Goal: Navigation & Orientation: Find specific page/section

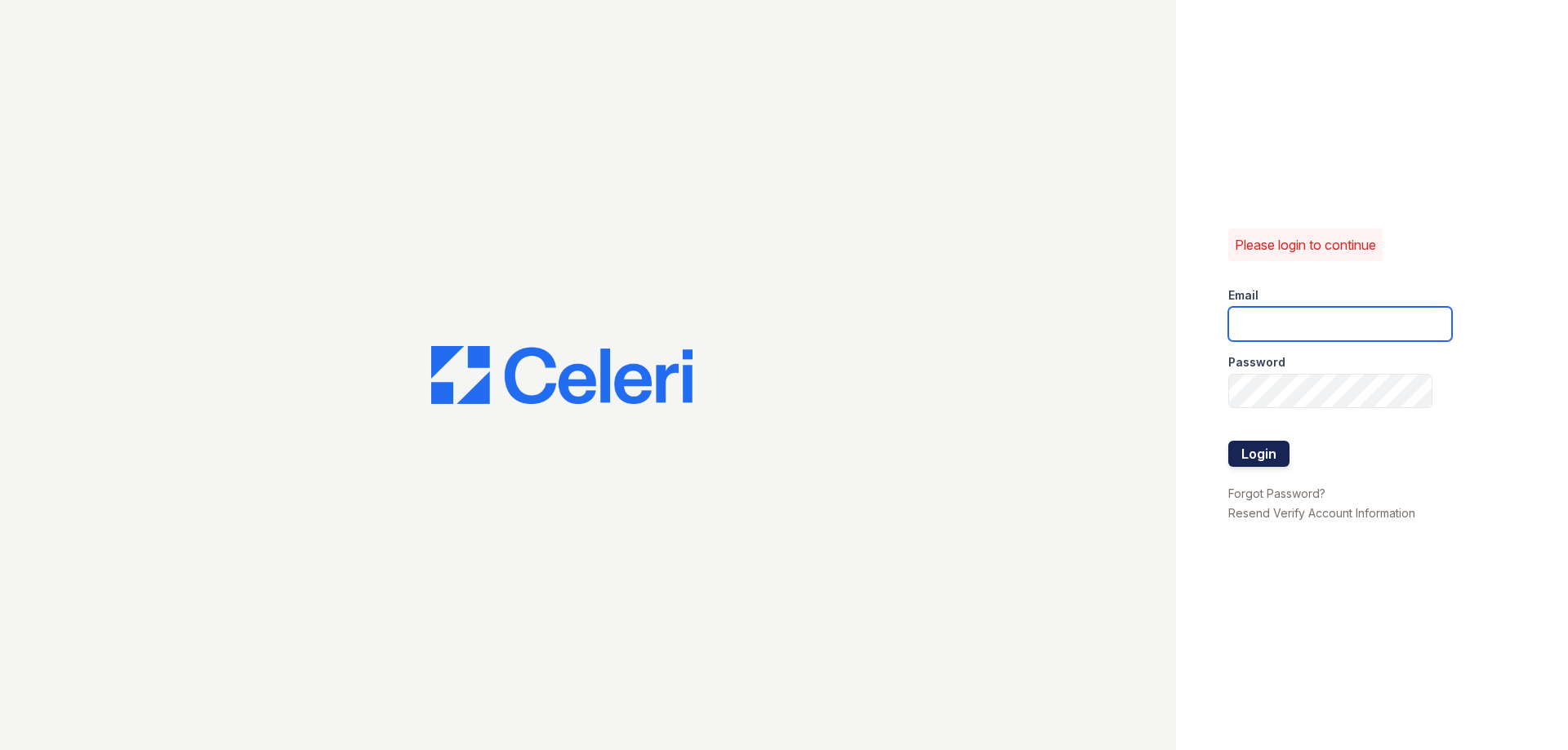
type input "theplace2@cafmanagement.com"
click at [1259, 455] on button "Login" at bounding box center [1259, 453] width 61 height 26
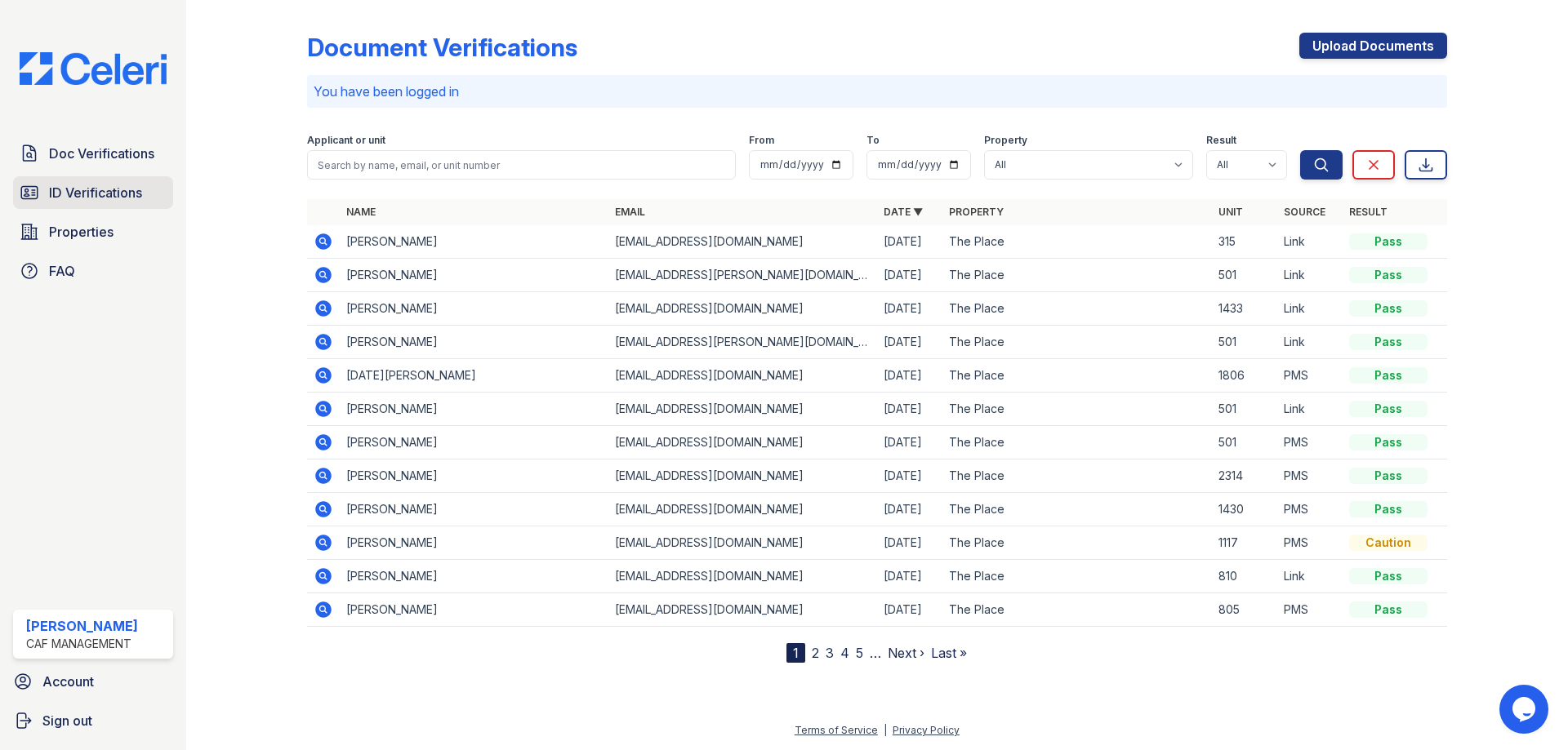
click at [117, 186] on span "ID Verifications" at bounding box center [95, 193] width 93 height 20
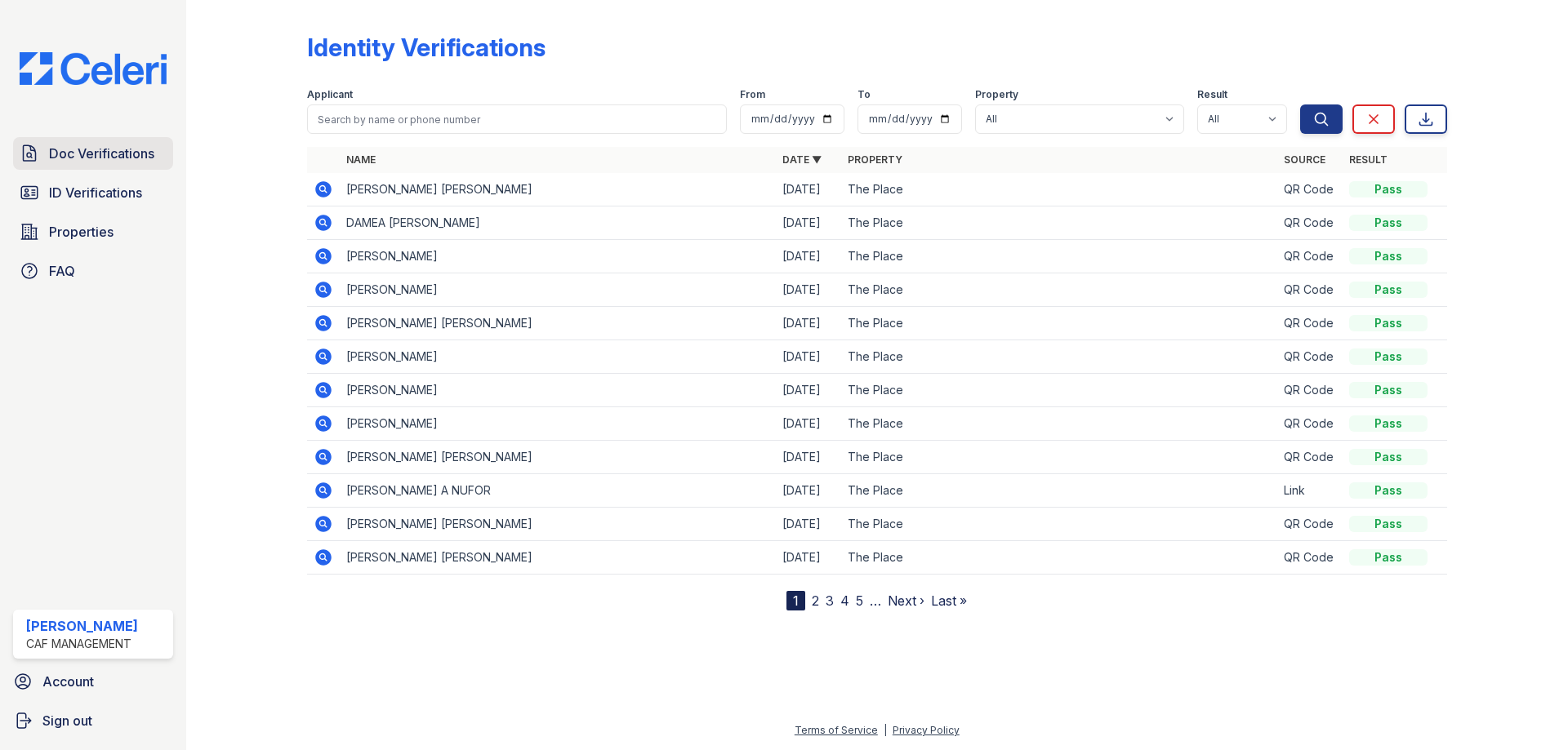
click at [107, 146] on span "Doc Verifications" at bounding box center [101, 153] width 106 height 20
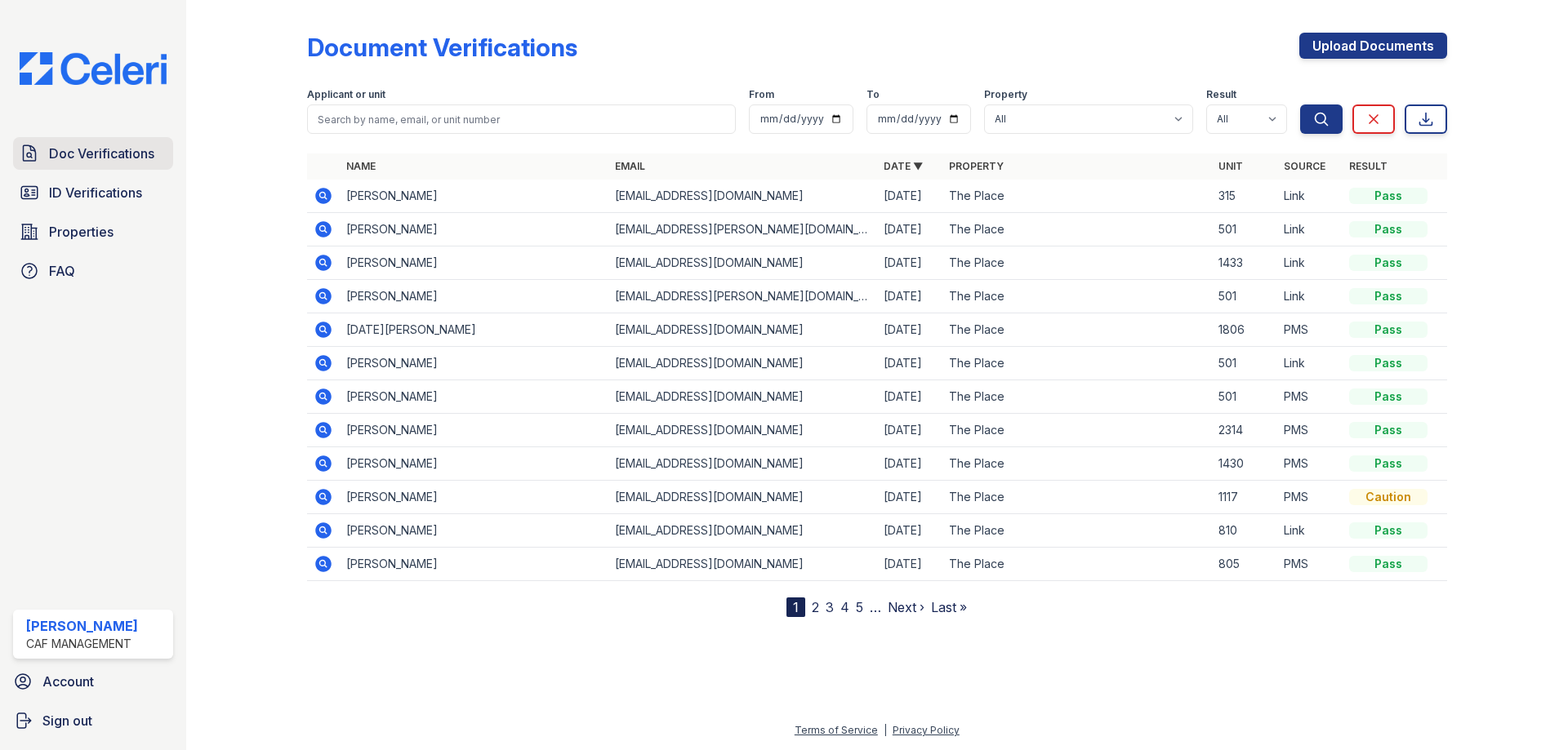
click at [77, 149] on span "Doc Verifications" at bounding box center [101, 153] width 106 height 20
click at [77, 193] on span "ID Verifications" at bounding box center [95, 193] width 93 height 20
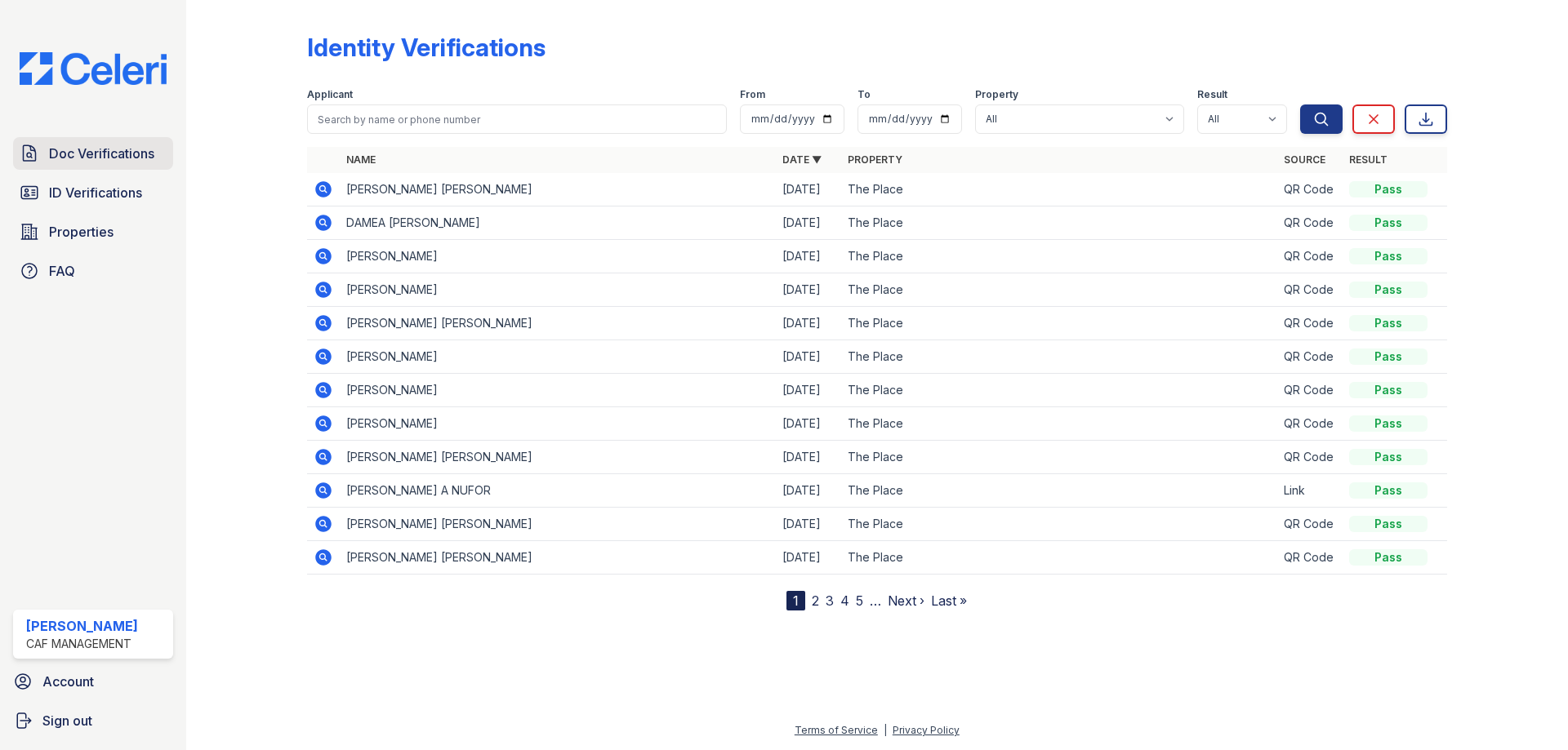
click at [88, 157] on span "Doc Verifications" at bounding box center [101, 153] width 106 height 20
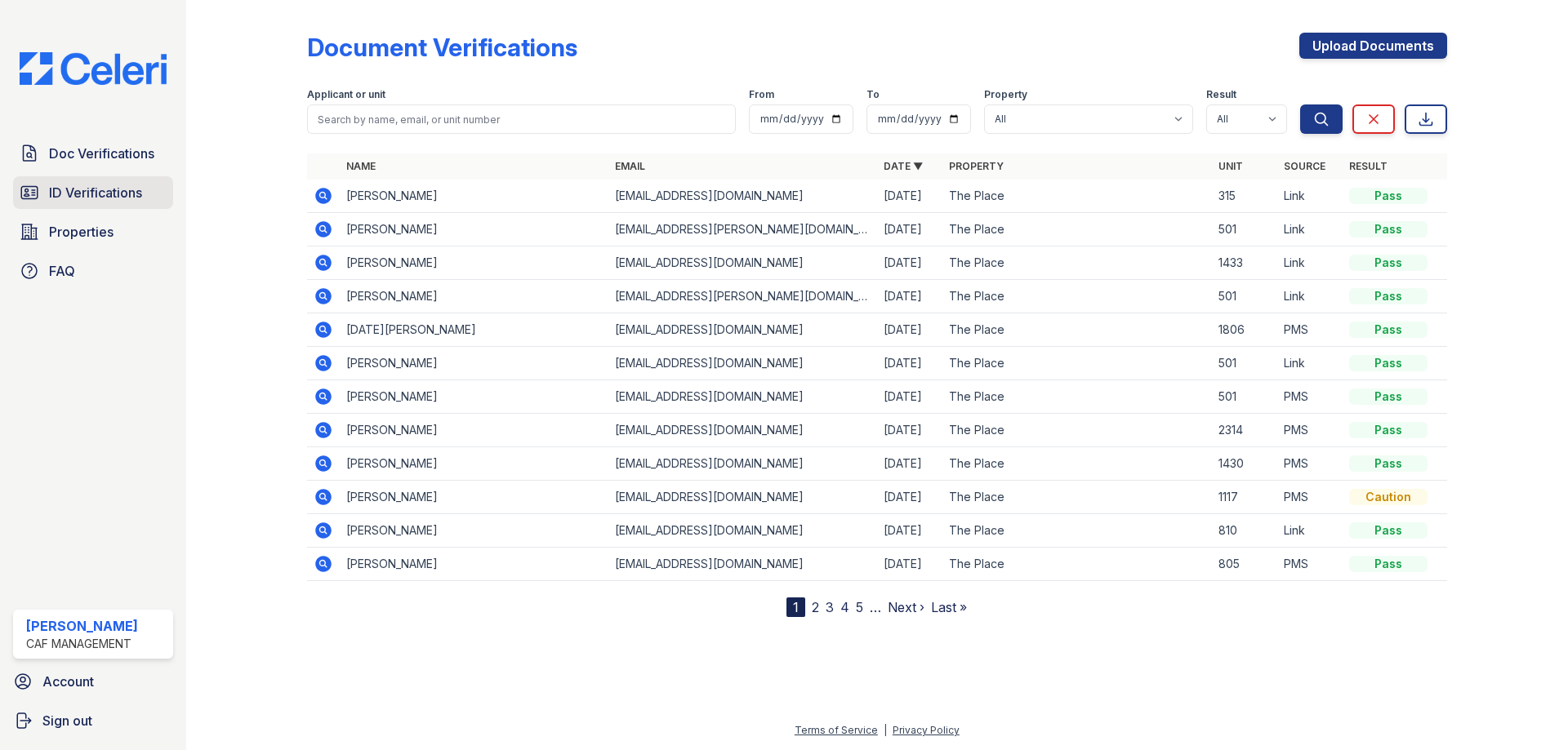
click at [88, 194] on span "ID Verifications" at bounding box center [95, 193] width 93 height 20
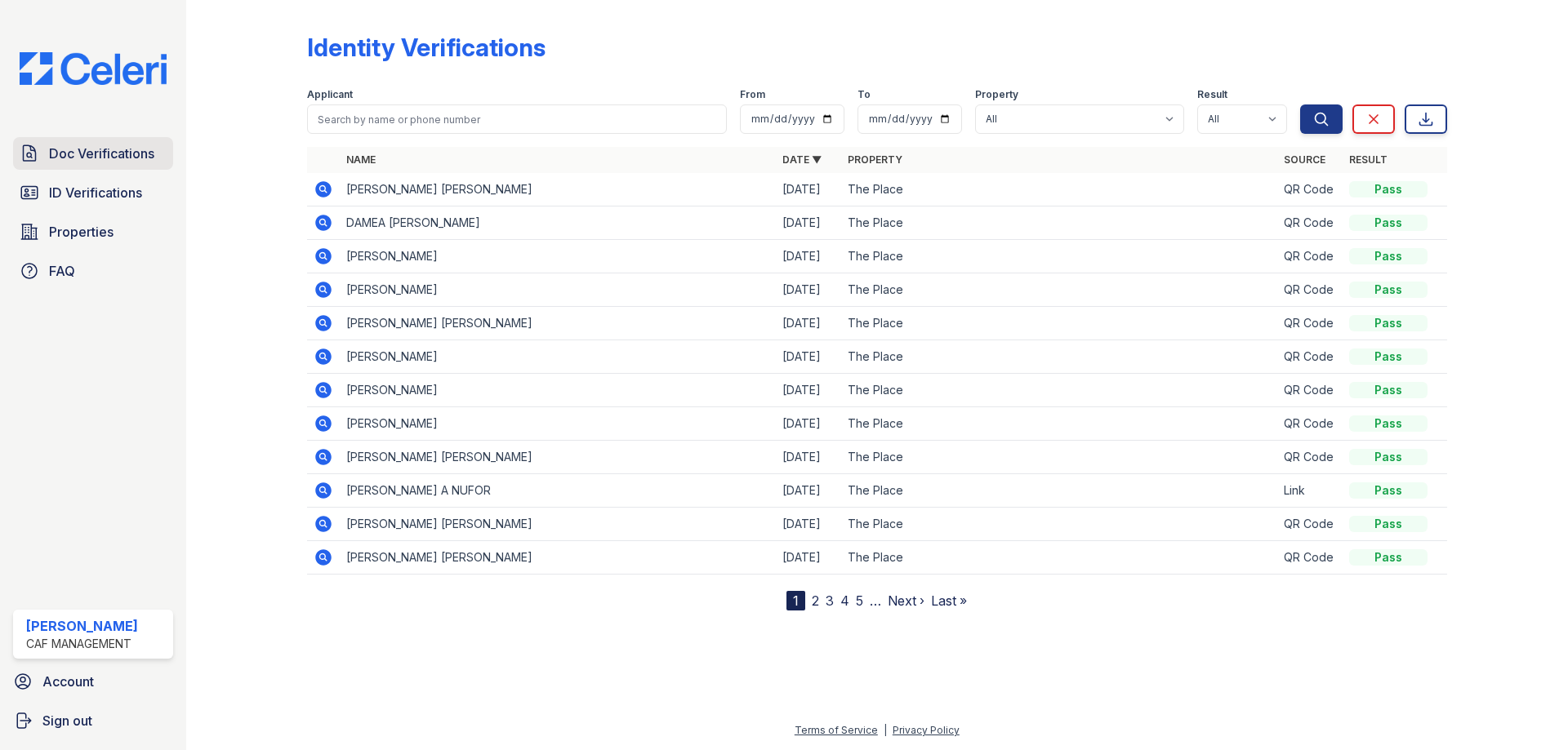
click at [95, 160] on span "Doc Verifications" at bounding box center [101, 153] width 106 height 20
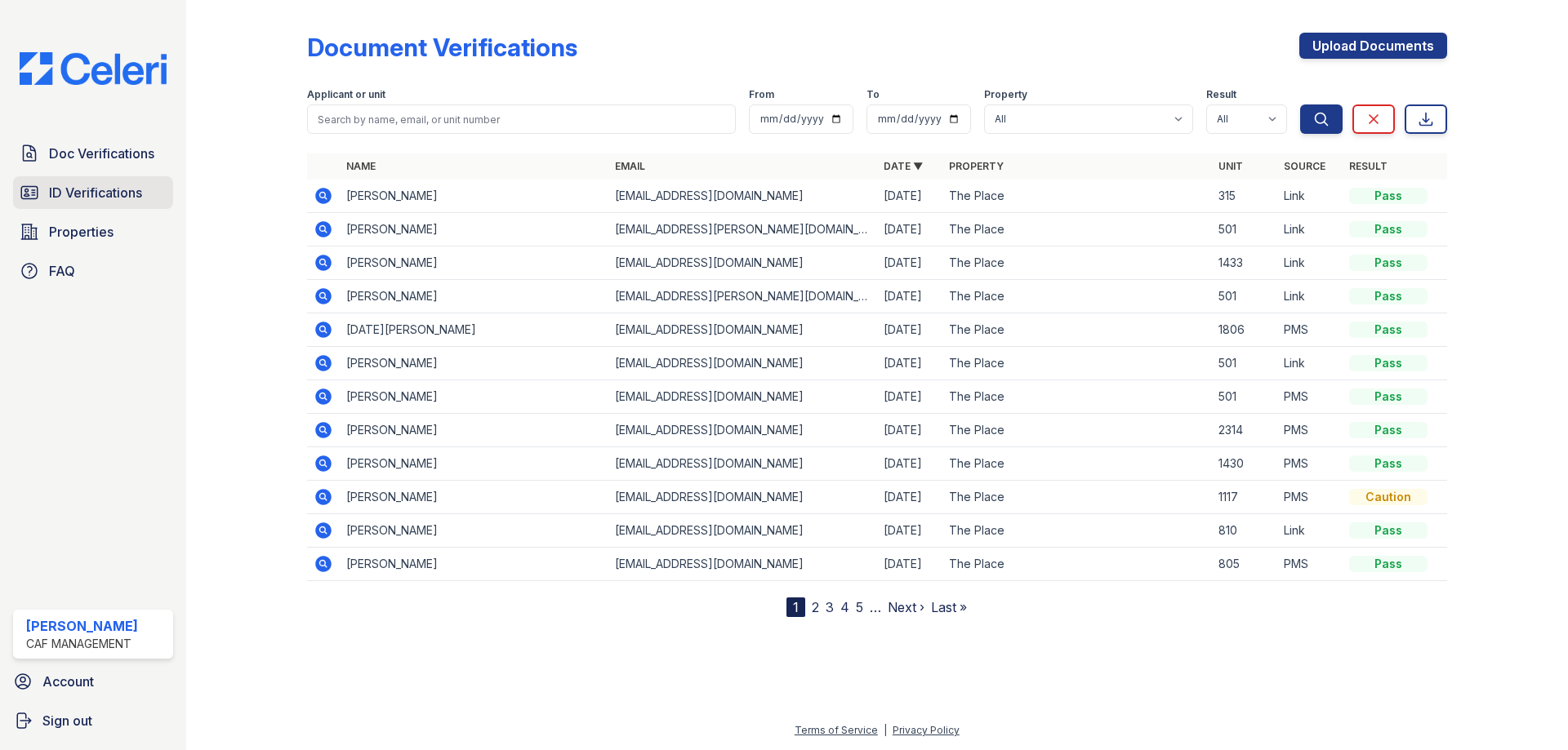
click at [119, 202] on span "ID Verifications" at bounding box center [95, 193] width 93 height 20
